Goal: Navigation & Orientation: Understand site structure

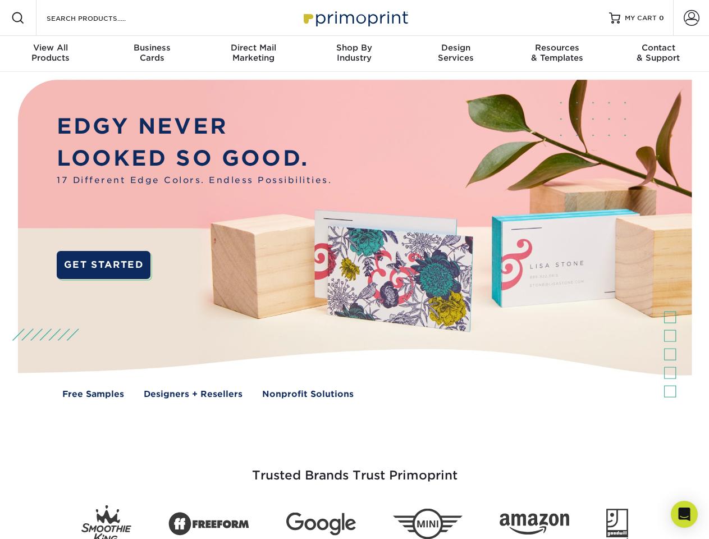
click at [354, 270] on img at bounding box center [354, 247] width 702 height 351
click at [18, 18] on span at bounding box center [17, 17] width 13 height 13
click at [691, 18] on span at bounding box center [692, 18] width 16 height 16
click at [51, 54] on div "View All Products" at bounding box center [50, 53] width 101 height 20
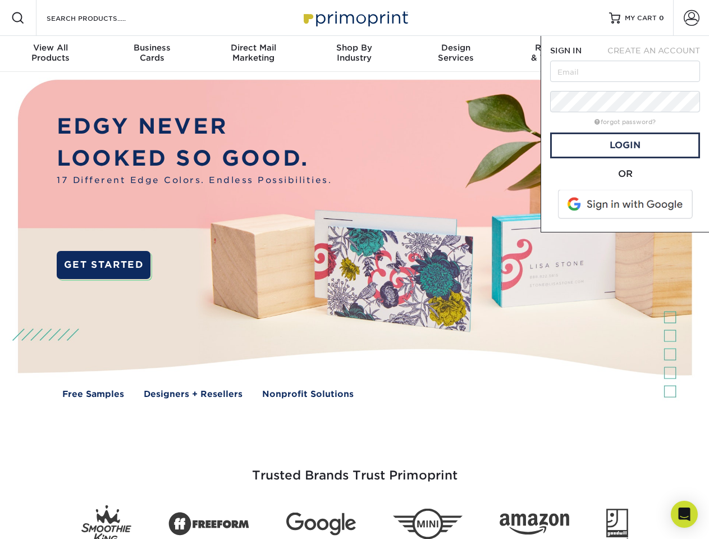
click at [152, 54] on div "Business Cards" at bounding box center [151, 53] width 101 height 20
click at [253, 54] on div "Direct Mail Marketing" at bounding box center [253, 53] width 101 height 20
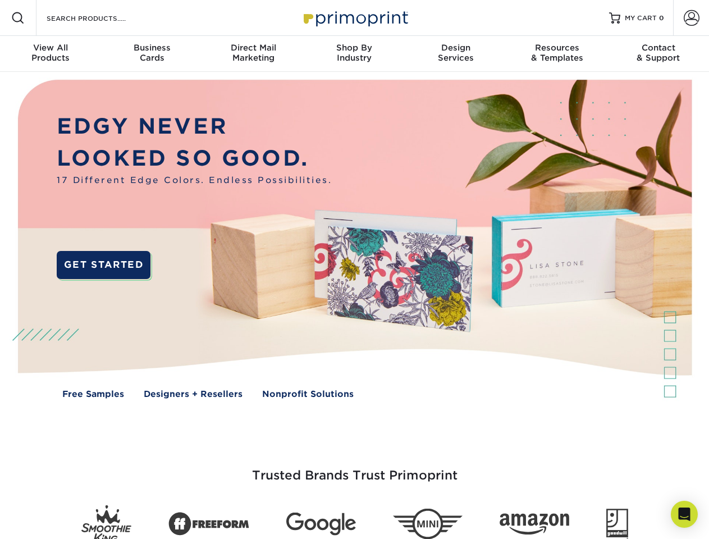
click at [354, 54] on div "Shop By Industry" at bounding box center [354, 53] width 101 height 20
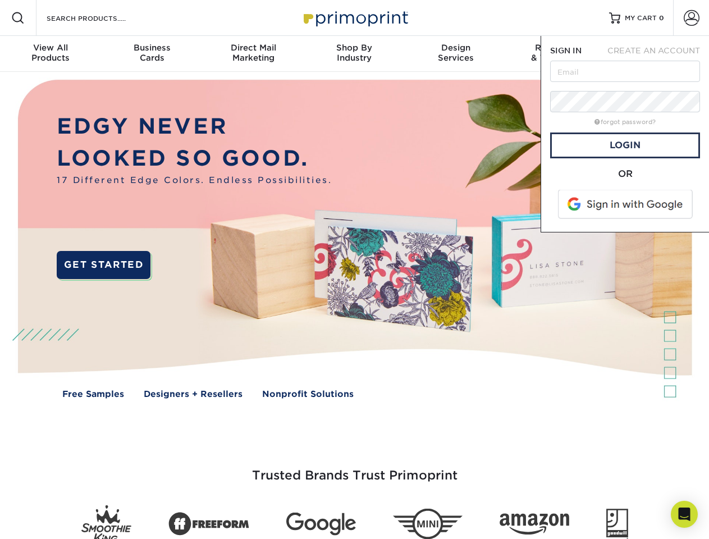
click at [456, 54] on div "Design Services" at bounding box center [456, 53] width 101 height 20
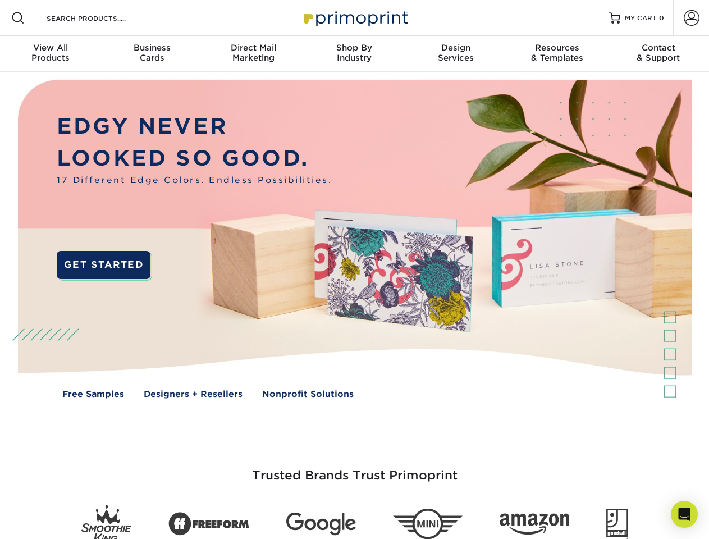
click at [557, 54] on span "SIGN IN" at bounding box center [565, 50] width 31 height 9
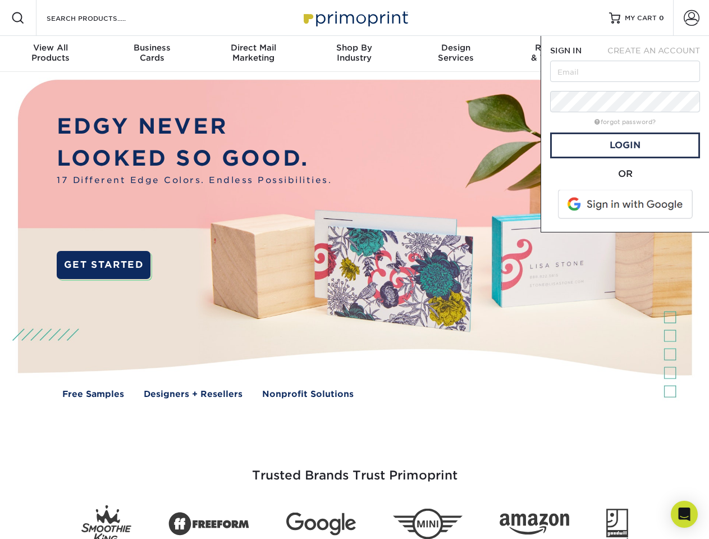
click at [659, 54] on div "Contact & Support" at bounding box center [658, 53] width 101 height 20
